Goal: Register for event/course

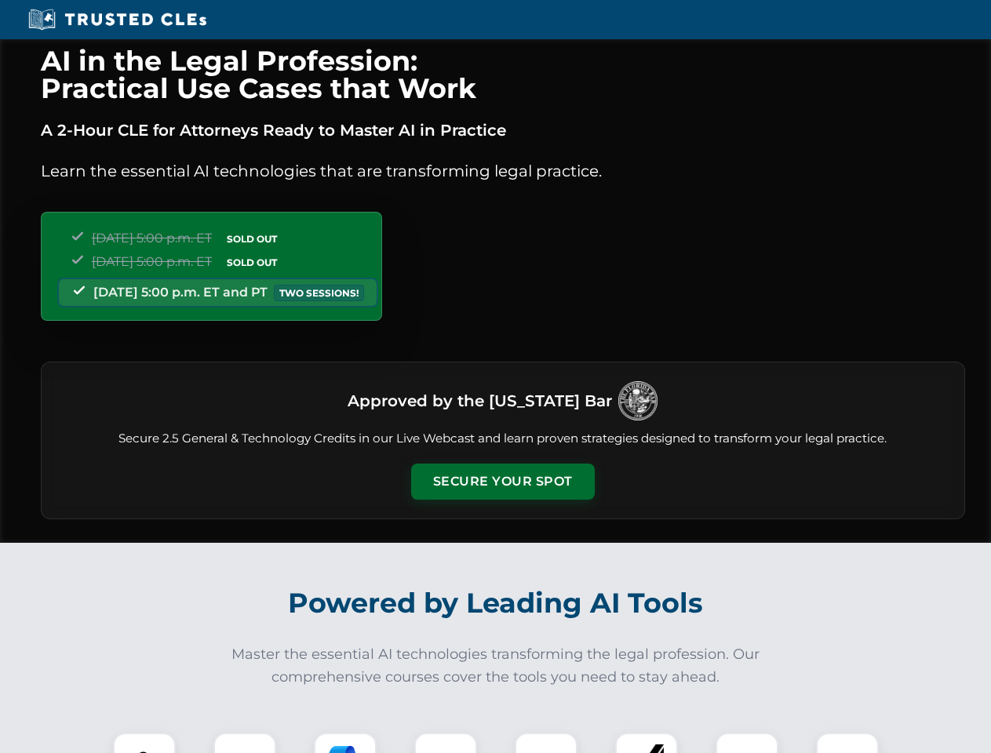
click at [502, 482] on button "Secure Your Spot" at bounding box center [503, 481] width 184 height 36
click at [144, 743] on img at bounding box center [144, 763] width 45 height 45
